Goal: Navigation & Orientation: Find specific page/section

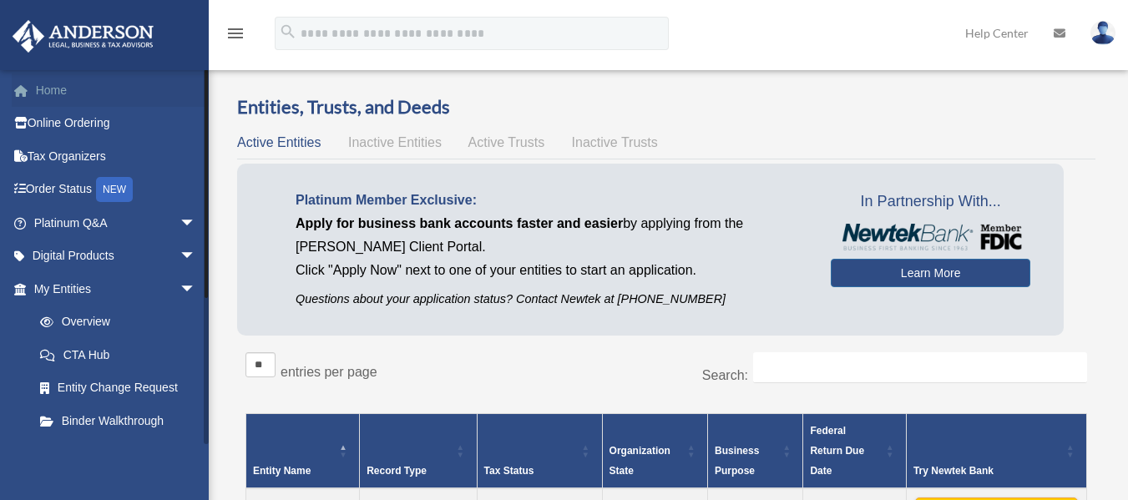
click at [54, 91] on link "Home" at bounding box center [116, 89] width 209 height 33
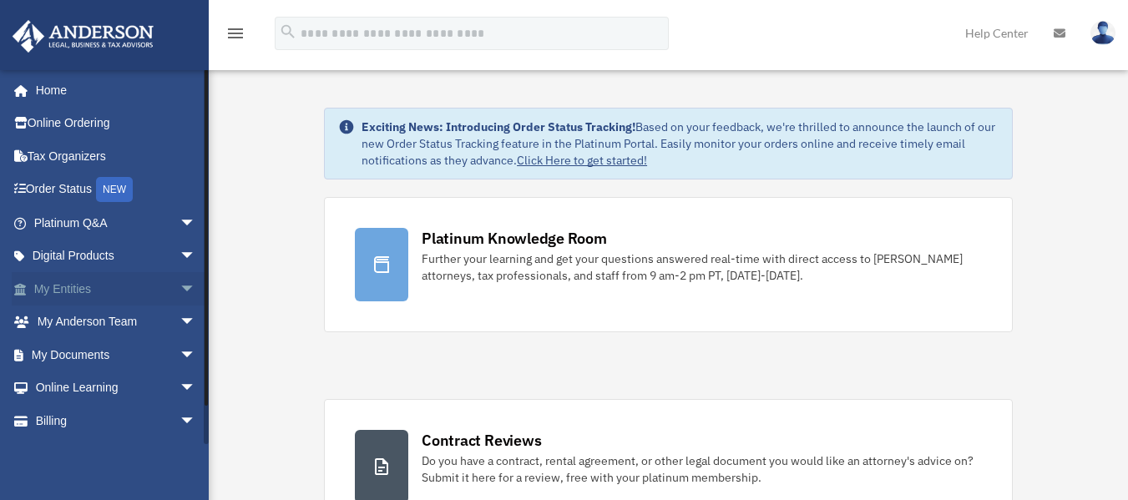
click at [194, 291] on span "arrow_drop_down" at bounding box center [195, 289] width 33 height 34
click at [182, 290] on span "arrow_drop_up" at bounding box center [195, 289] width 33 height 34
click at [179, 316] on span "arrow_drop_down" at bounding box center [195, 322] width 33 height 34
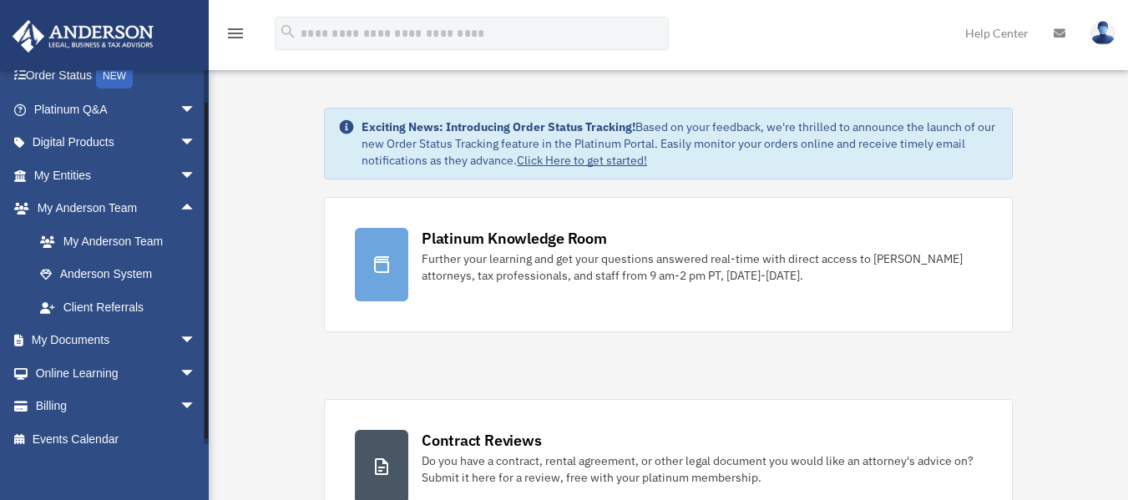
scroll to position [129, 0]
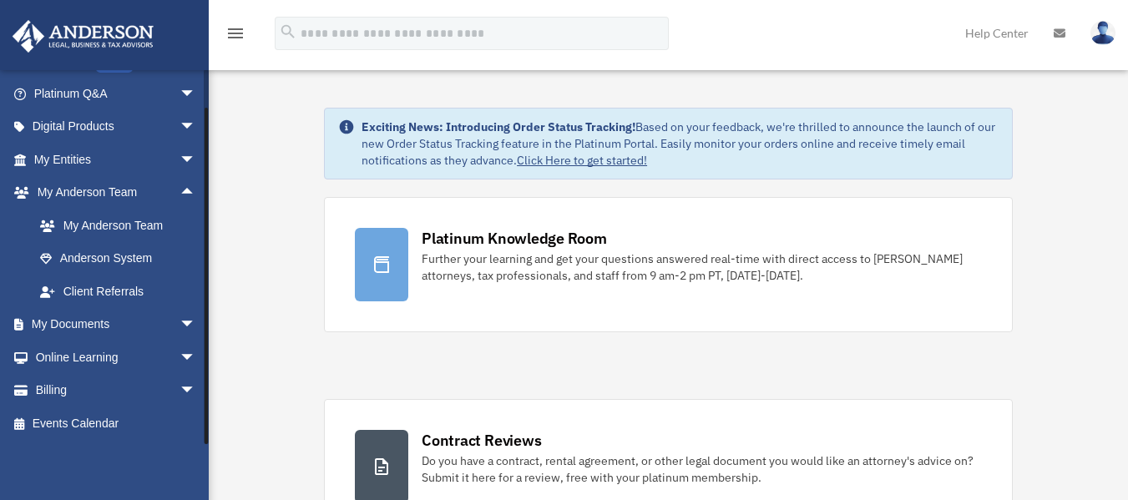
drag, startPoint x: 204, startPoint y: 267, endPoint x: 204, endPoint y: 302, distance: 35.1
click at [204, 302] on div at bounding box center [206, 256] width 5 height 375
click at [179, 327] on span "arrow_drop_down" at bounding box center [195, 325] width 33 height 34
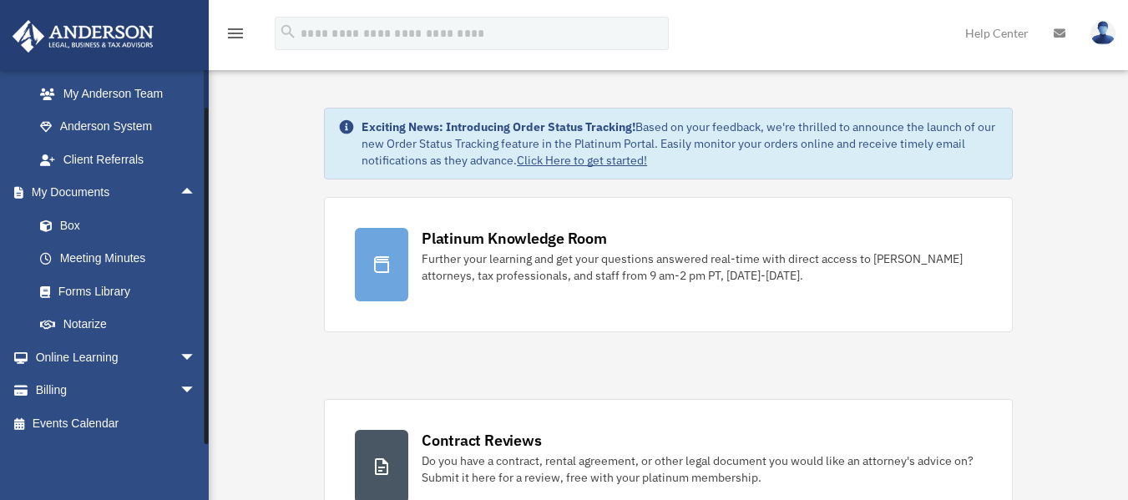
drag, startPoint x: 204, startPoint y: 309, endPoint x: 204, endPoint y: 336, distance: 26.7
click at [204, 336] on div at bounding box center [206, 256] width 5 height 375
drag, startPoint x: 205, startPoint y: 314, endPoint x: 208, endPoint y: 361, distance: 47.6
click at [208, 361] on div at bounding box center [206, 256] width 5 height 375
click at [182, 351] on span "arrow_drop_down" at bounding box center [195, 358] width 33 height 34
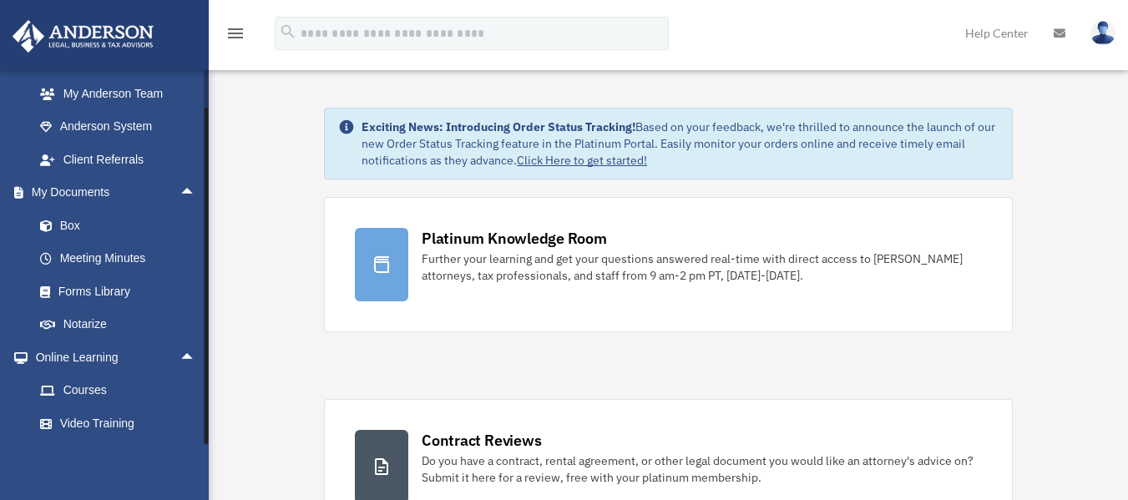
scroll to position [360, 0]
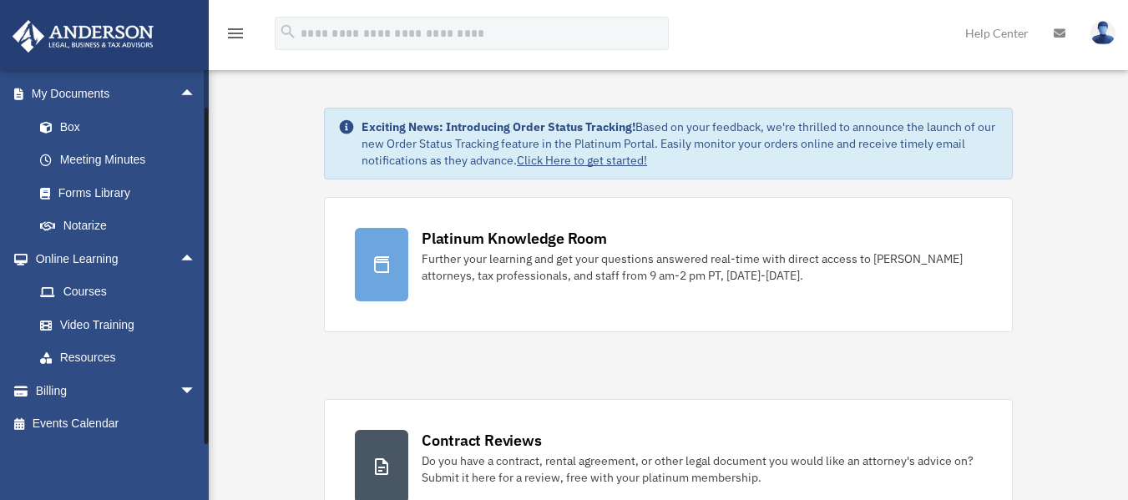
drag, startPoint x: 205, startPoint y: 333, endPoint x: 206, endPoint y: 380, distance: 46.7
click at [206, 380] on div at bounding box center [205, 276] width 3 height 336
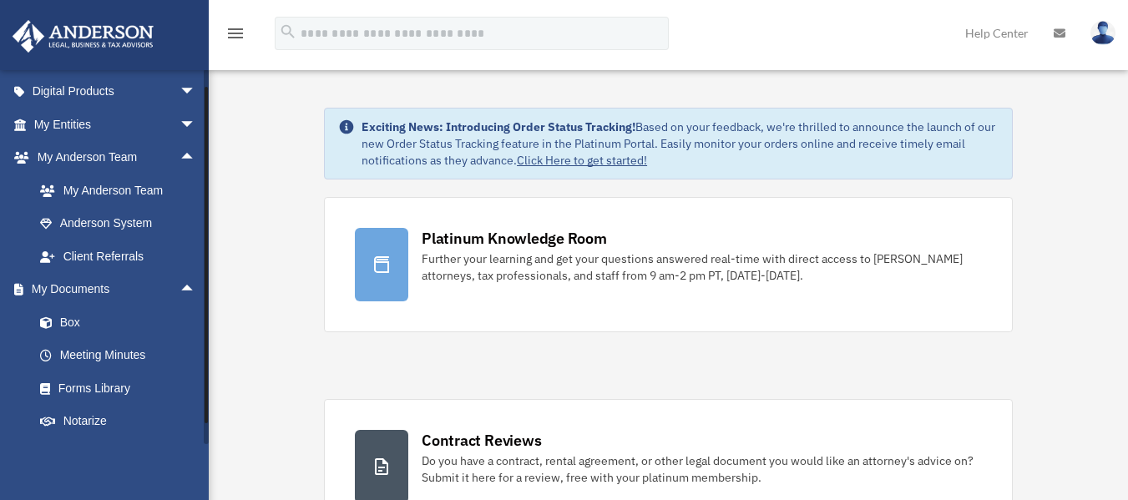
scroll to position [149, 0]
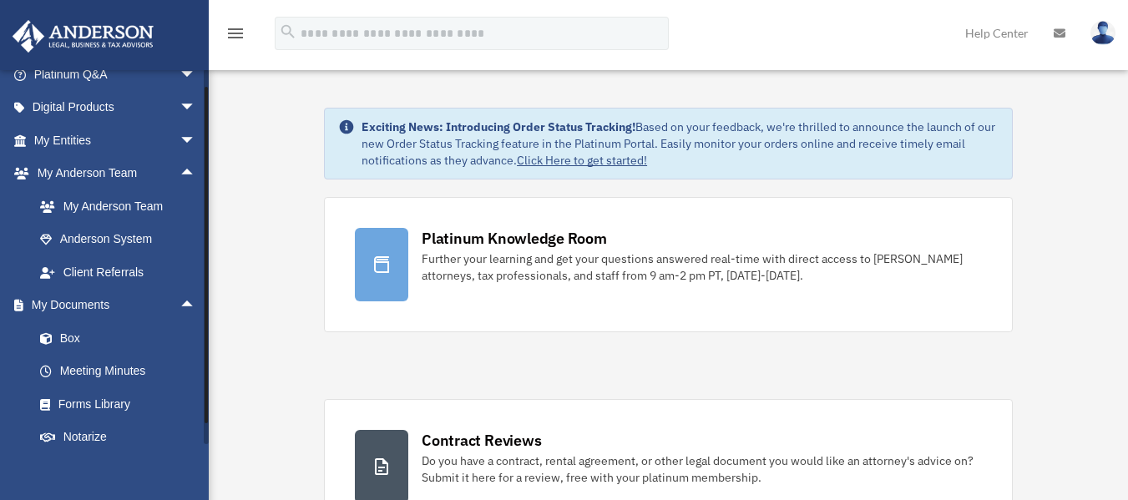
drag, startPoint x: 206, startPoint y: 209, endPoint x: 204, endPoint y: 186, distance: 22.7
click at [204, 186] on div at bounding box center [206, 256] width 5 height 375
click at [179, 173] on span "arrow_drop_up" at bounding box center [195, 174] width 33 height 34
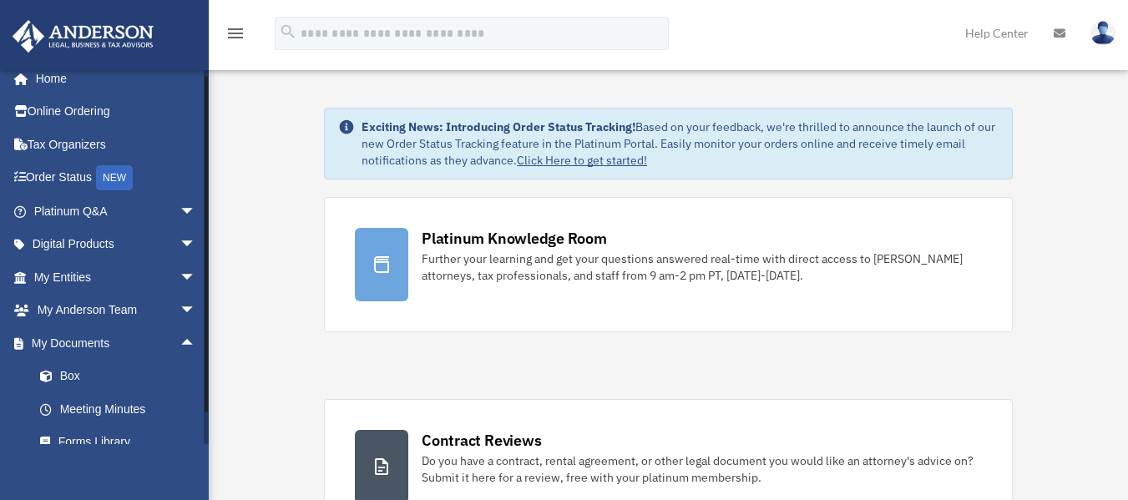
scroll to position [0, 0]
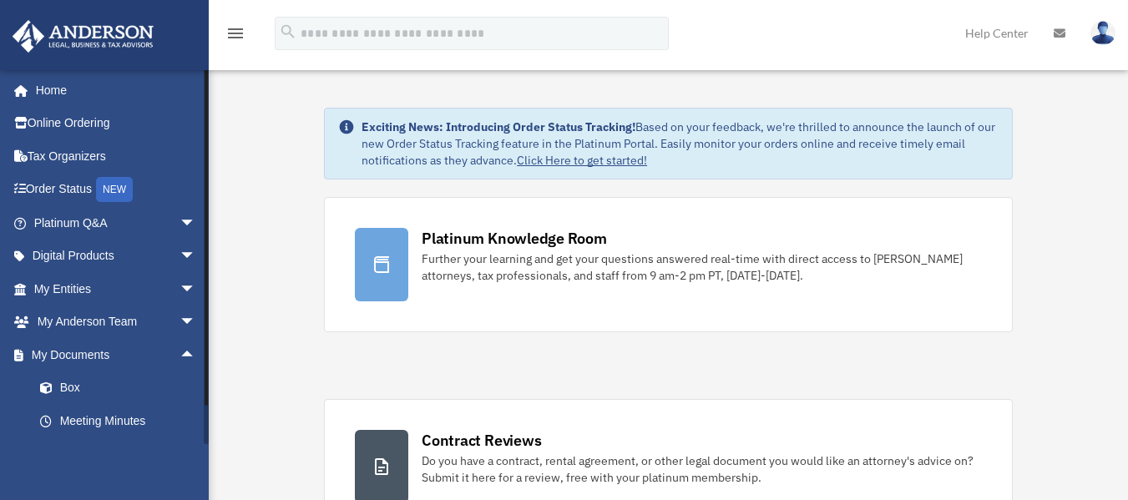
drag, startPoint x: 207, startPoint y: 269, endPoint x: 205, endPoint y: 250, distance: 19.3
click at [205, 250] on div at bounding box center [205, 237] width 3 height 336
click at [179, 280] on span "arrow_drop_down" at bounding box center [195, 289] width 33 height 34
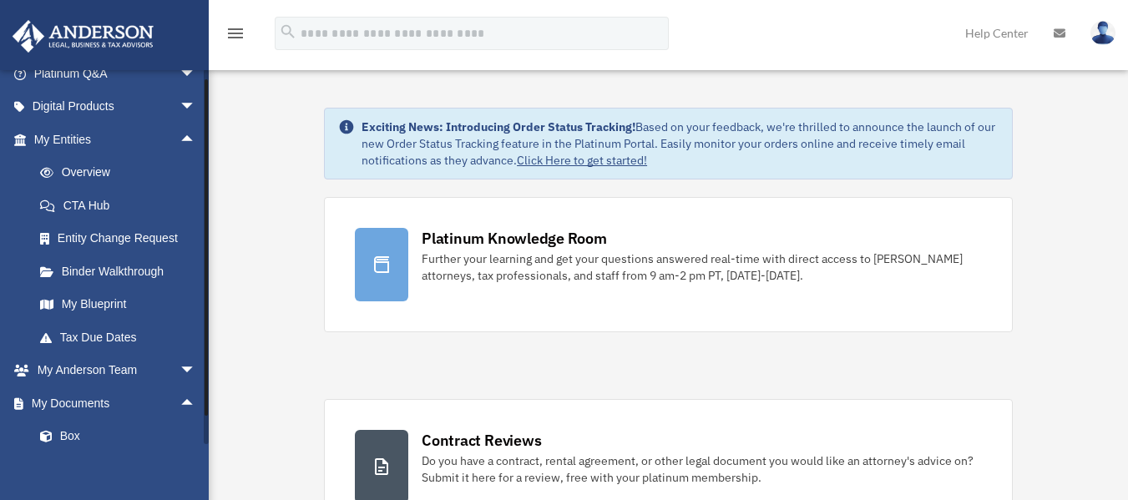
scroll to position [220, 0]
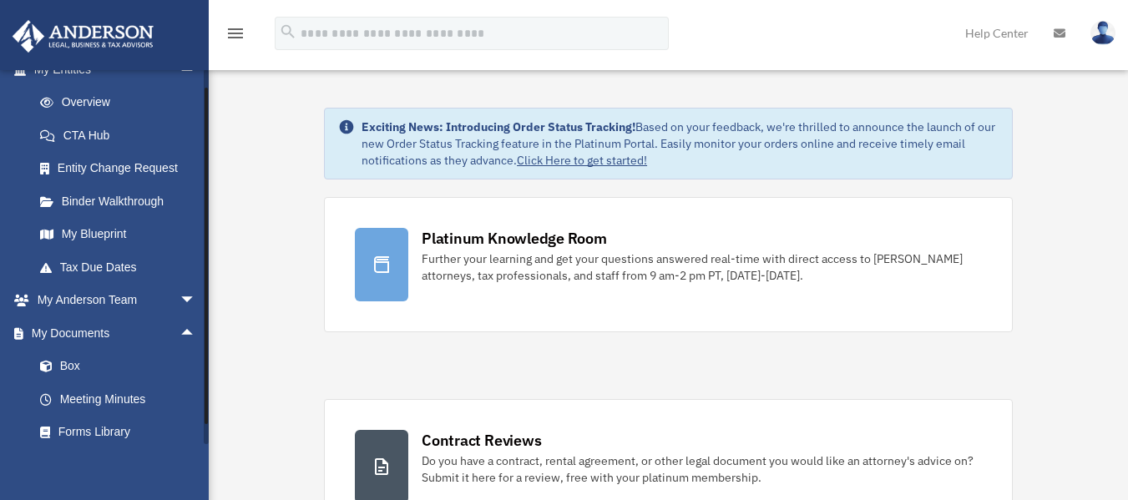
drag, startPoint x: 205, startPoint y: 237, endPoint x: 208, endPoint y: 255, distance: 18.5
click at [208, 255] on div at bounding box center [206, 256] width 5 height 375
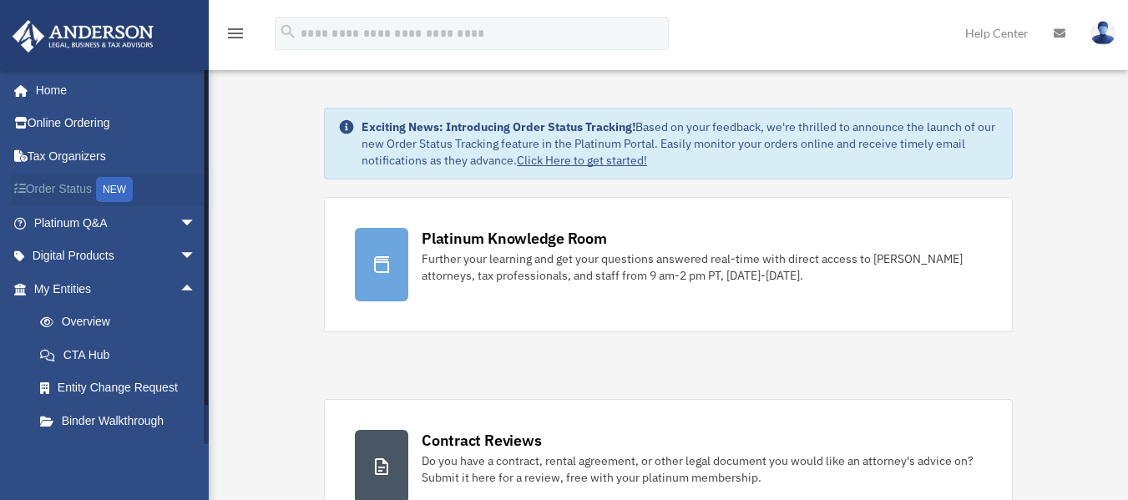
drag, startPoint x: 204, startPoint y: 207, endPoint x: 203, endPoint y: 199, distance: 8.4
click at [203, 199] on div "[EMAIL_ADDRESS][DOMAIN_NAME] Sign Out [EMAIL_ADDRESS][DOMAIN_NAME] Home Online …" at bounding box center [104, 256] width 209 height 375
click at [208, 201] on div at bounding box center [206, 256] width 5 height 375
click at [184, 242] on span "arrow_drop_down" at bounding box center [195, 257] width 33 height 34
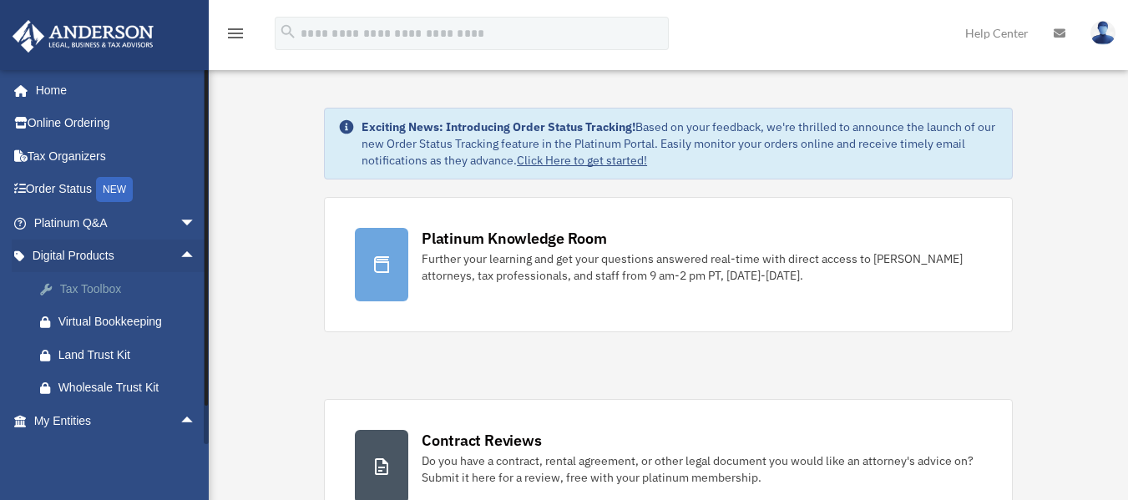
click at [159, 292] on div "Tax Toolbox" at bounding box center [129, 289] width 142 height 21
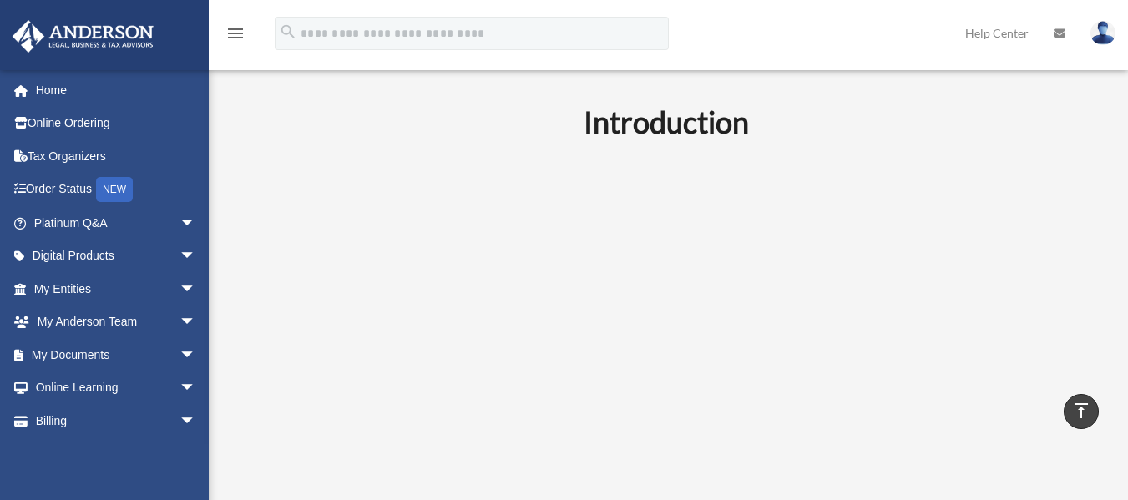
scroll to position [345, 0]
